Goal: Task Accomplishment & Management: Manage account settings

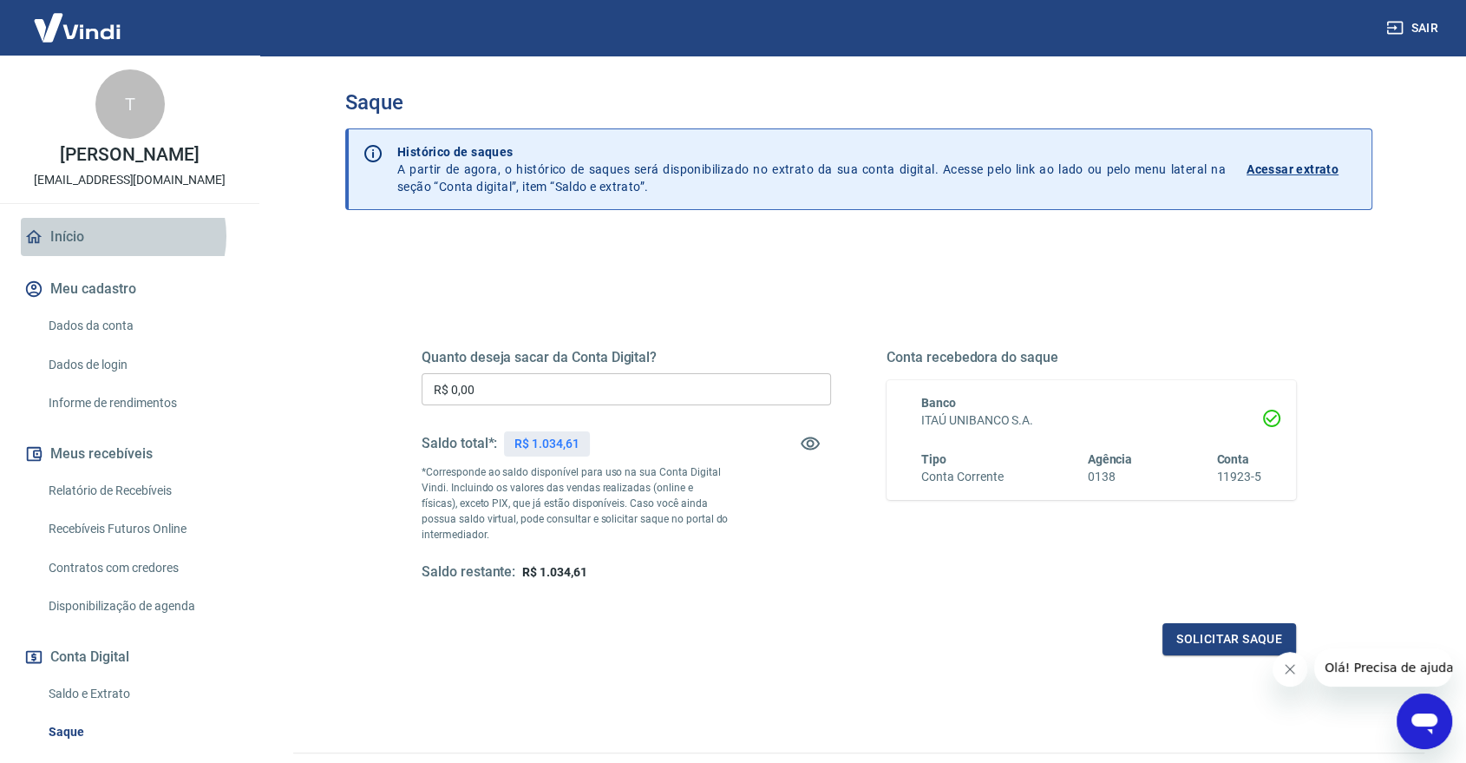
click at [121, 236] on link "Início" at bounding box center [130, 237] width 218 height 38
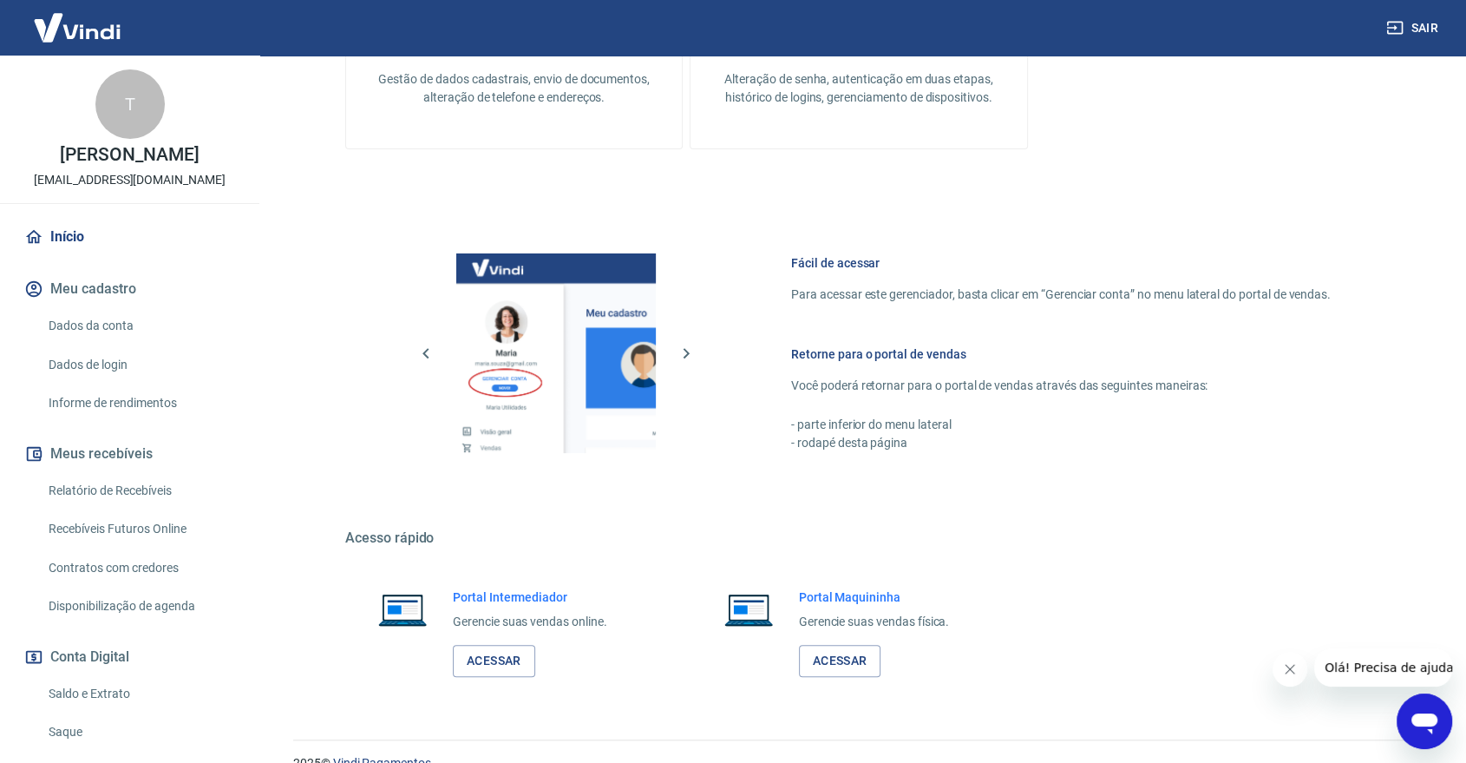
scroll to position [589, 0]
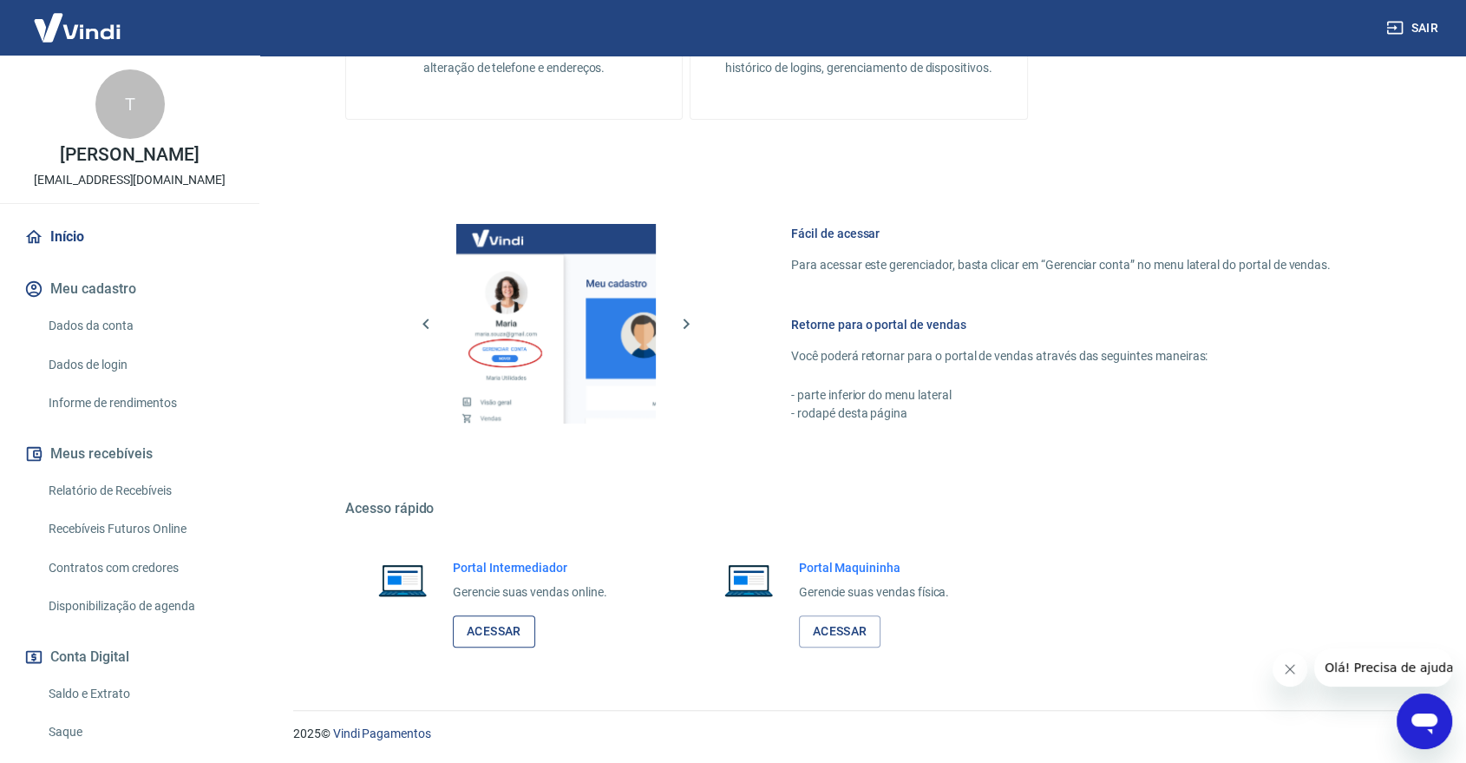
click at [523, 619] on link "Acessar" at bounding box center [494, 631] width 82 height 32
click at [494, 635] on link "Acessar" at bounding box center [494, 631] width 82 height 32
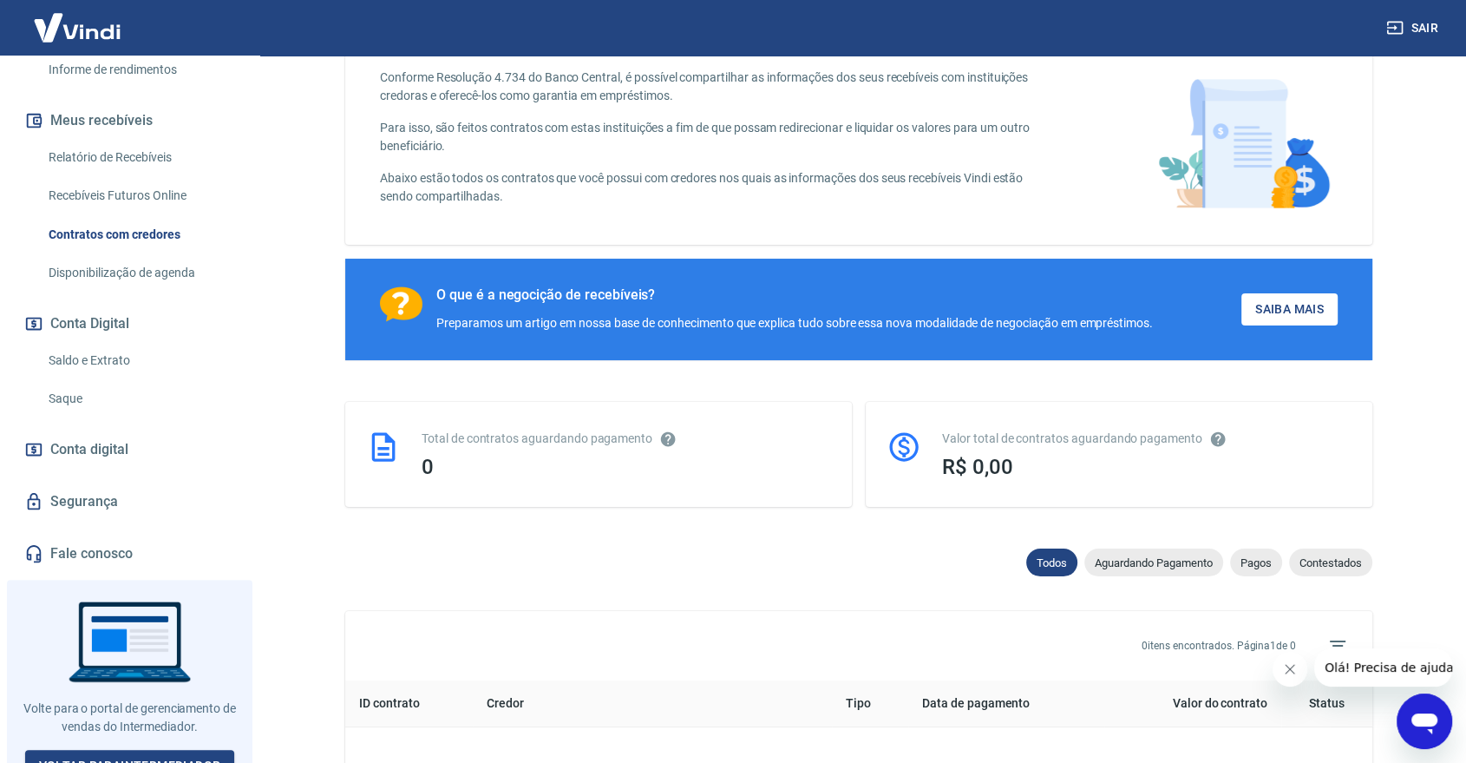
scroll to position [193, 0]
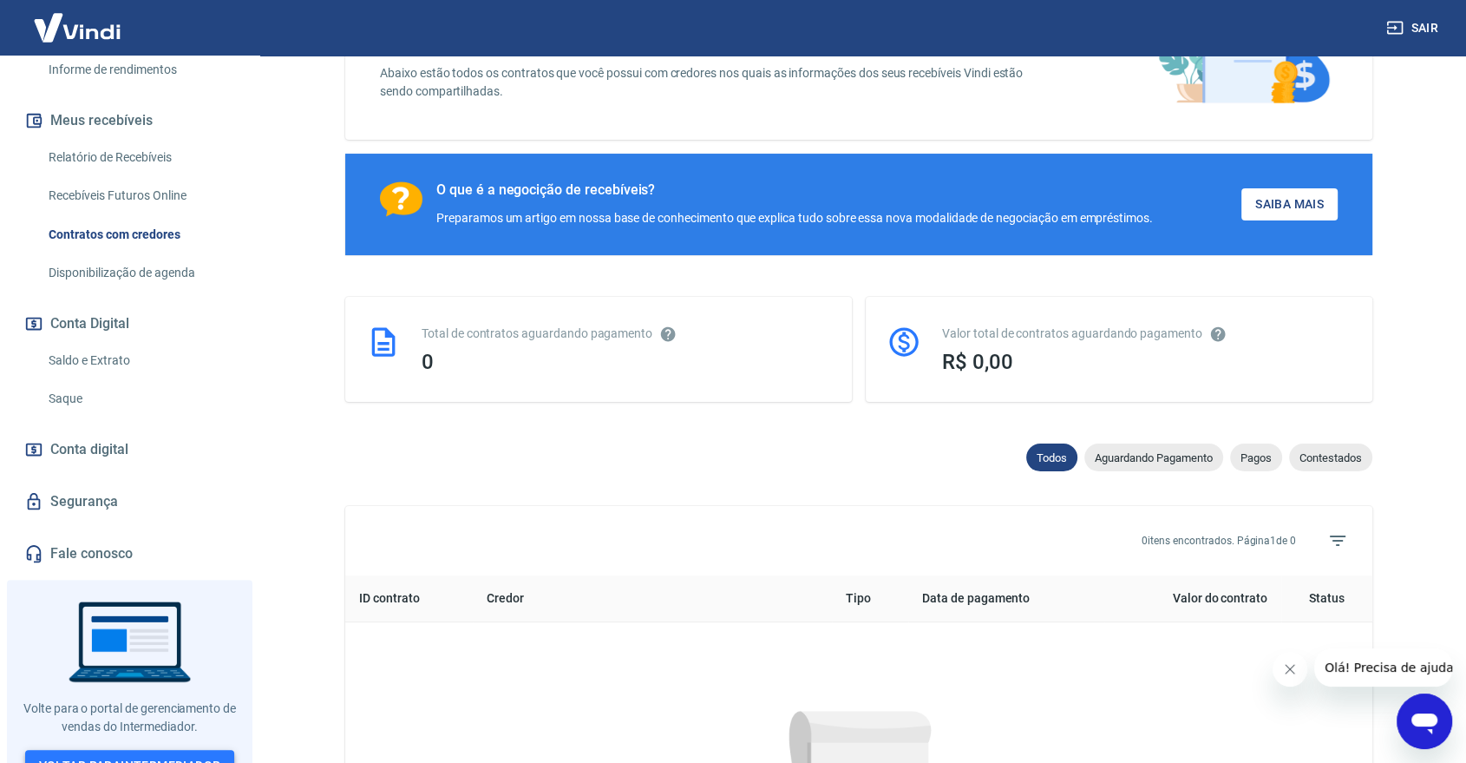
click at [155, 750] on link "Voltar para Intermediador" at bounding box center [130, 766] width 210 height 32
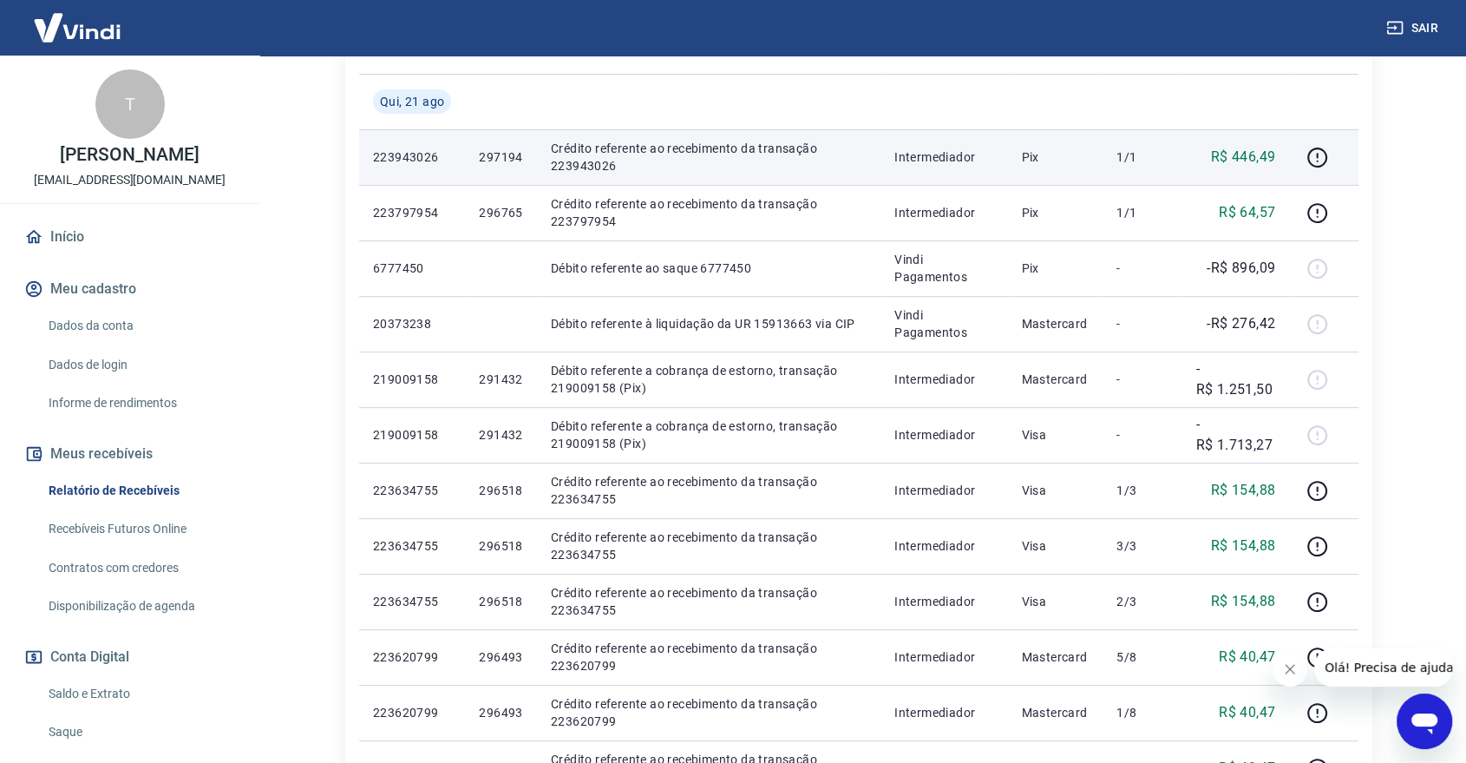
scroll to position [385, 0]
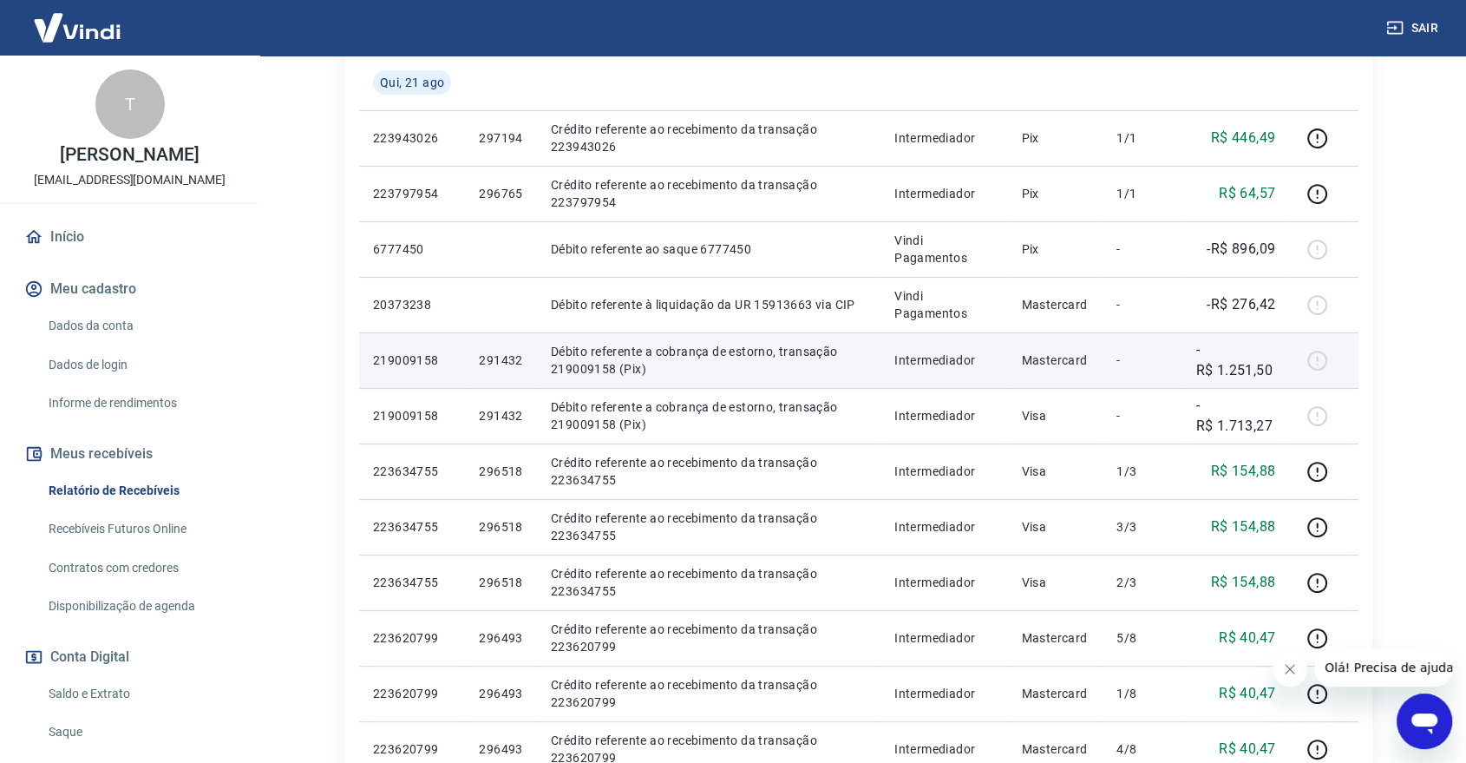
click at [419, 351] on p "219009158" at bounding box center [412, 359] width 78 height 17
copy p "219009158"
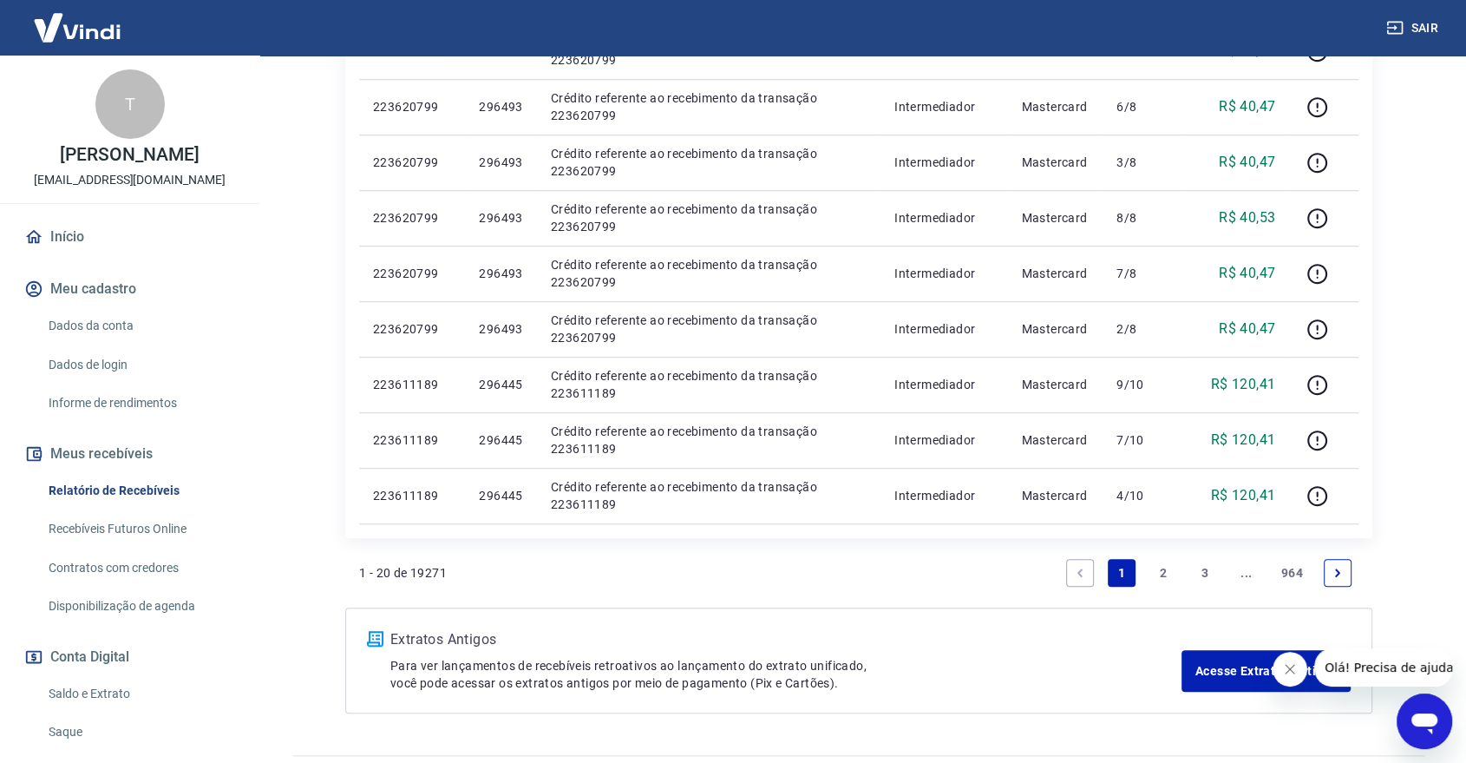
scroll to position [1127, 0]
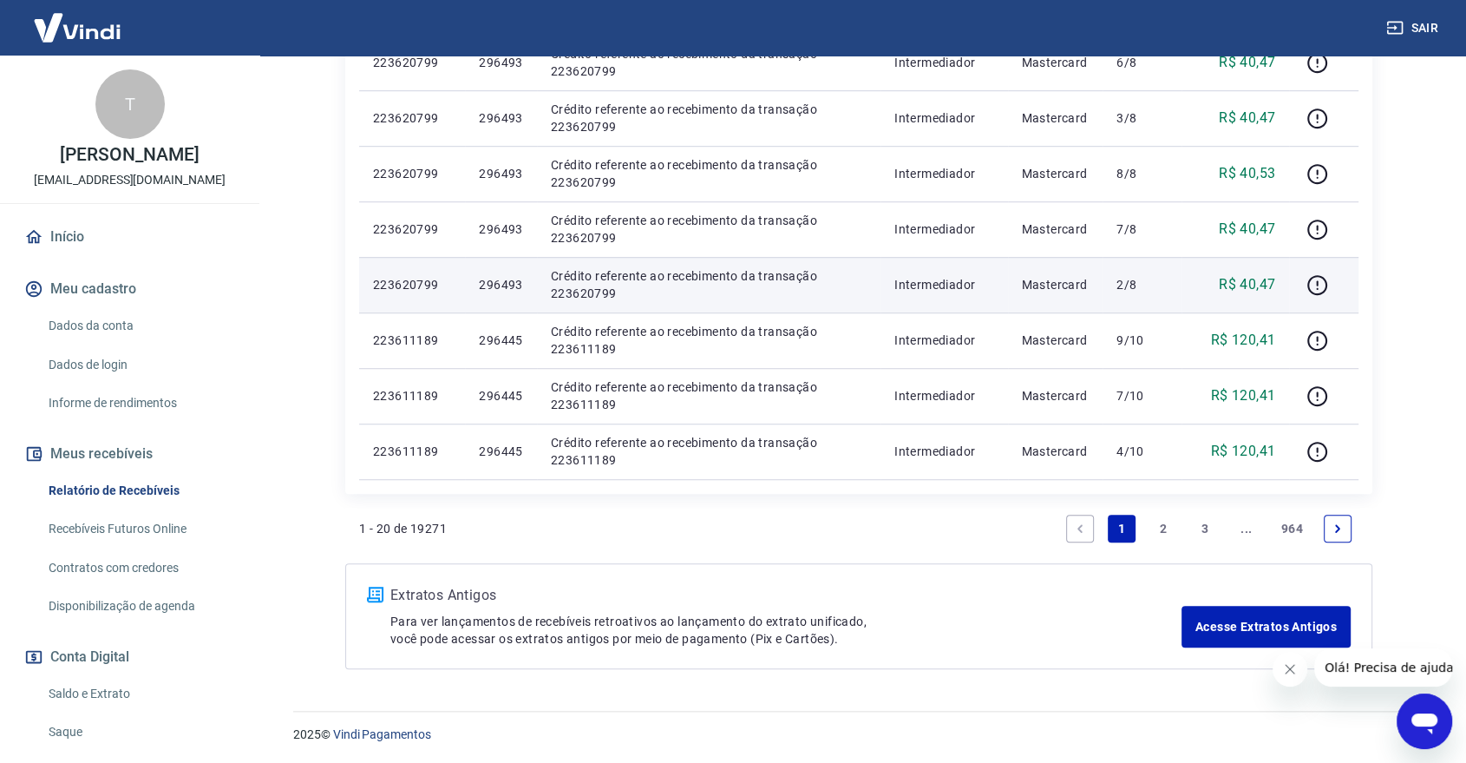
click at [405, 281] on p "223620799" at bounding box center [412, 284] width 78 height 17
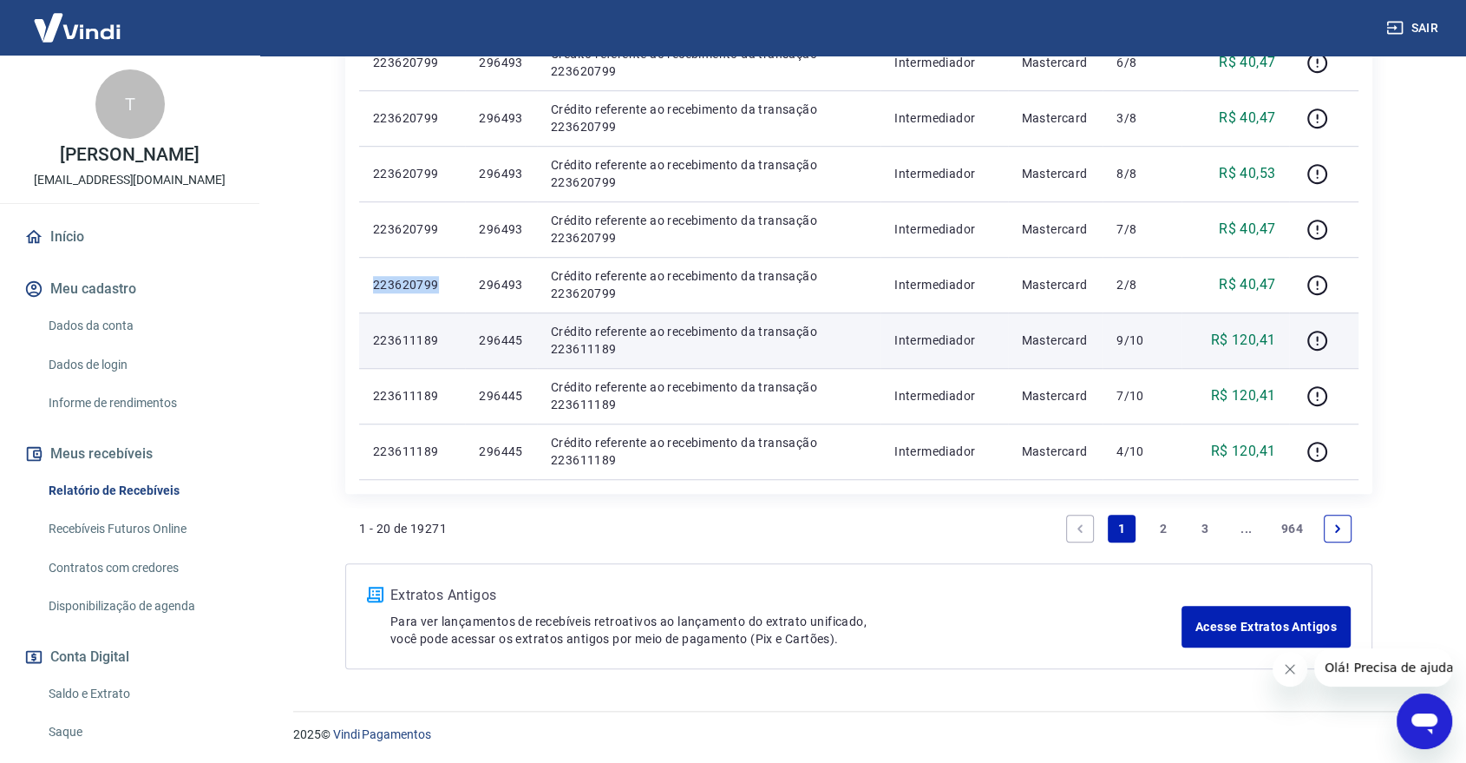
copy p "223620799"
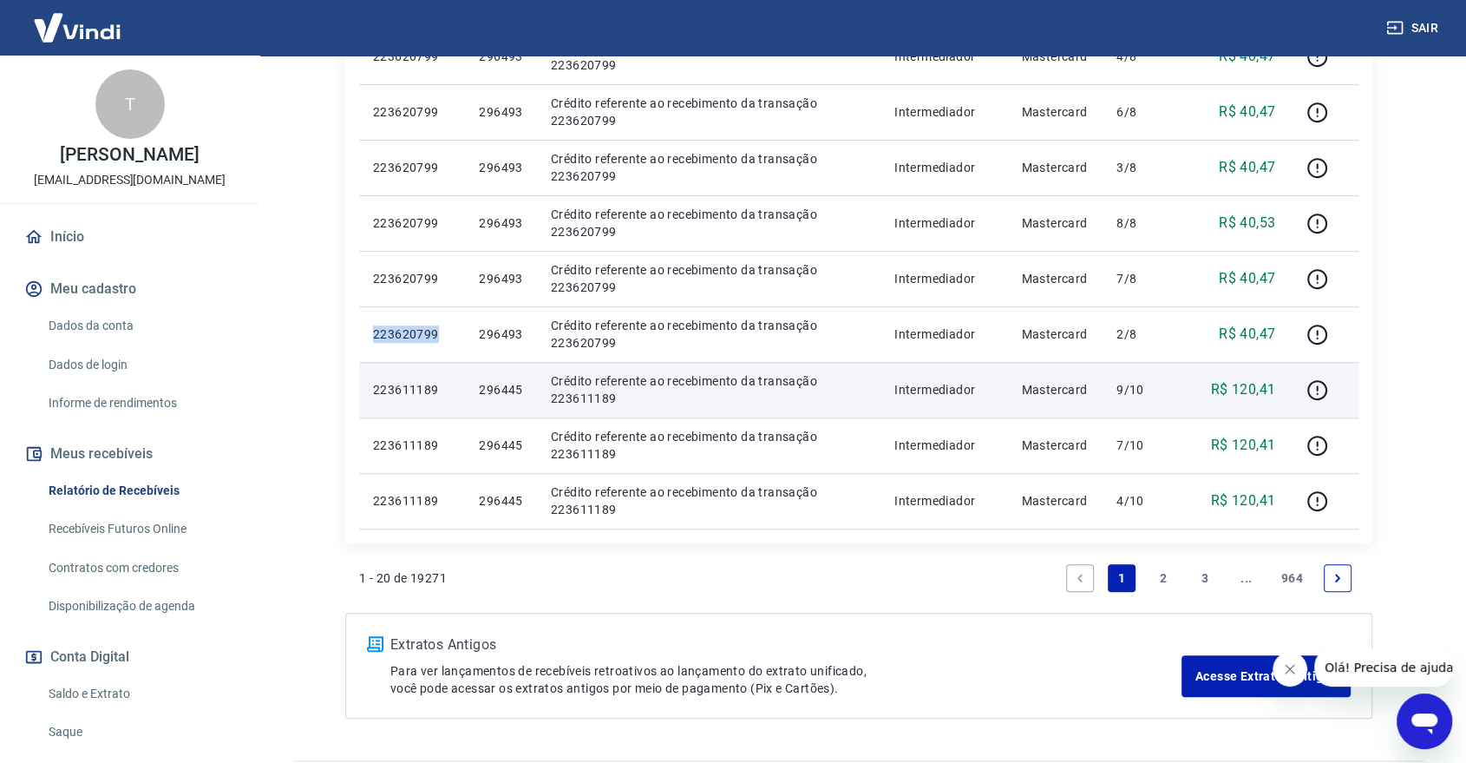
scroll to position [1031, 0]
